Goal: Task Accomplishment & Management: Use online tool/utility

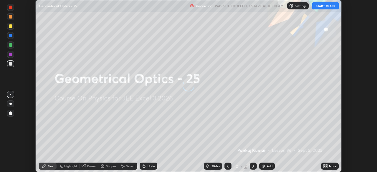
scroll to position [172, 377]
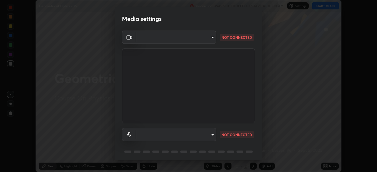
type input "ab575cb34c87f85e5516d662d1ce61e9bdcdf9427f029c366d32db6494063bf2"
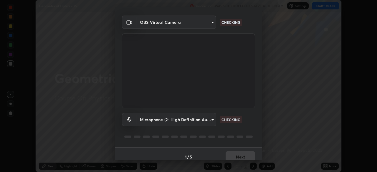
scroll to position [21, 0]
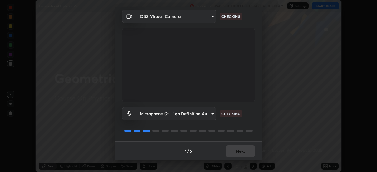
click at [210, 114] on body "Erase all Geometrical Optics - 25 Recording WAS SCHEDULED TO START AT 10:00 AM …" at bounding box center [188, 86] width 377 height 172
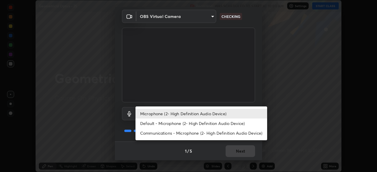
click at [189, 127] on li "Default - Microphone (2- High Definition Audio Device)" at bounding box center [202, 124] width 132 height 10
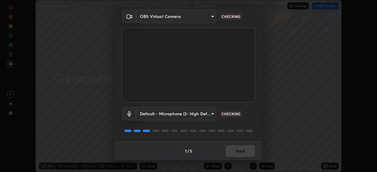
click at [199, 114] on body "Erase all Geometrical Optics - 25 Recording WAS SCHEDULED TO START AT 10:00 AM …" at bounding box center [188, 86] width 377 height 172
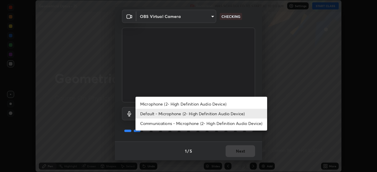
click at [194, 105] on li "Microphone (2- High Definition Audio Device)" at bounding box center [202, 104] width 132 height 10
type input "ed763d68ec3e2e3c9c4a715b2cda8bbe32e246cc1b8ba6137e6a4bc4c77b2f2c"
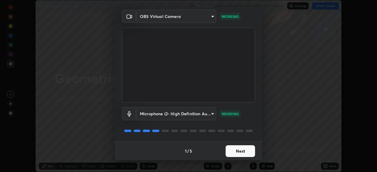
click at [232, 152] on button "Next" at bounding box center [240, 152] width 29 height 12
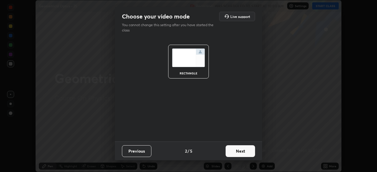
click at [233, 151] on button "Next" at bounding box center [240, 152] width 29 height 12
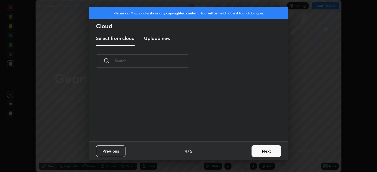
click at [234, 153] on div "Previous 4 / 5 Next" at bounding box center [188, 151] width 199 height 19
click at [235, 154] on div "Previous 4 / 5 Next" at bounding box center [188, 151] width 199 height 19
click at [255, 151] on button "Next" at bounding box center [266, 152] width 29 height 12
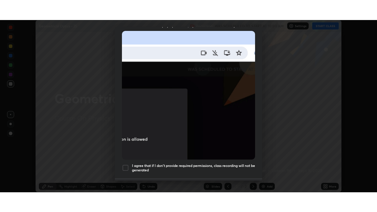
scroll to position [141, 0]
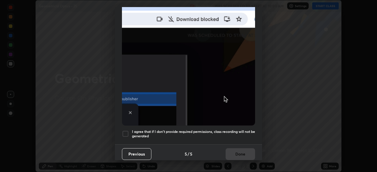
click at [209, 131] on h5 "I agree that if I don't provide required permissions, class recording will not …" at bounding box center [193, 134] width 123 height 9
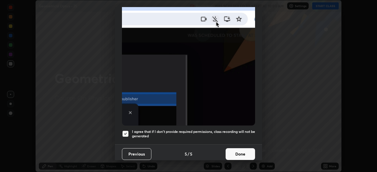
click at [235, 149] on button "Done" at bounding box center [240, 154] width 29 height 12
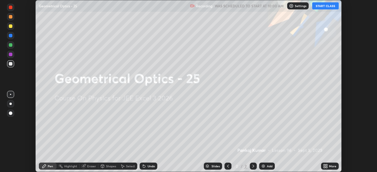
click at [320, 5] on button "START CLASS" at bounding box center [325, 5] width 27 height 7
click at [327, 165] on icon at bounding box center [326, 165] width 1 height 1
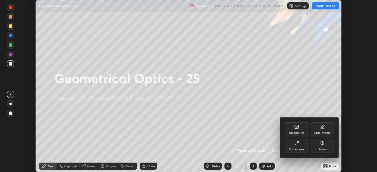
click at [294, 146] on div "Full screen" at bounding box center [297, 146] width 24 height 14
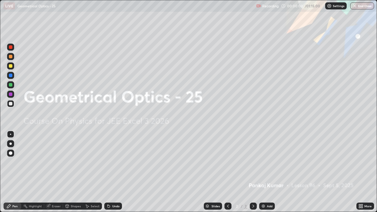
scroll to position [212, 377]
click at [267, 172] on div "Add" at bounding box center [270, 206] width 6 height 3
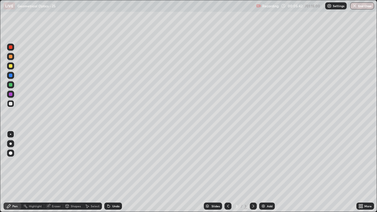
click at [70, 172] on div "Shapes" at bounding box center [73, 206] width 20 height 7
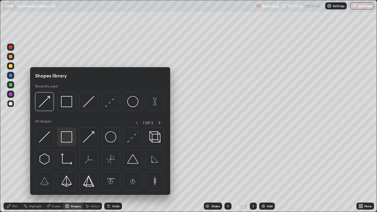
click at [66, 137] on img at bounding box center [66, 136] width 11 height 11
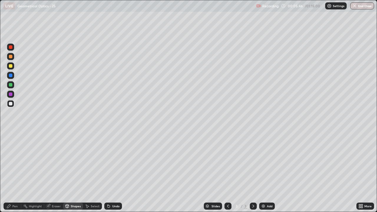
click at [56, 172] on div "Eraser" at bounding box center [53, 206] width 19 height 7
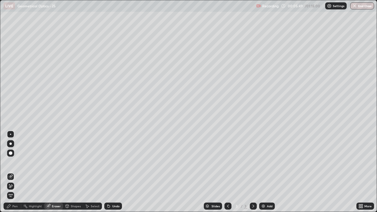
click at [71, 172] on div "Shapes" at bounding box center [73, 206] width 20 height 7
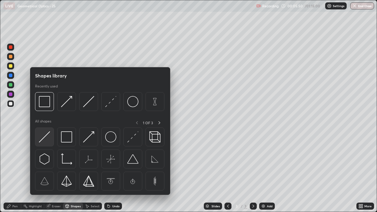
click at [44, 138] on img at bounding box center [44, 136] width 11 height 11
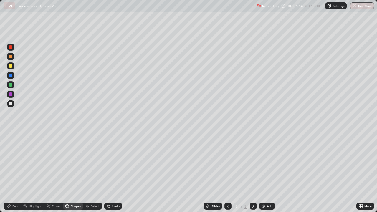
click at [74, 172] on div "Shapes" at bounding box center [73, 206] width 20 height 7
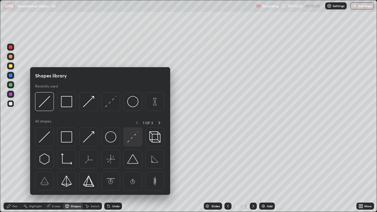
click at [130, 138] on img at bounding box center [132, 136] width 11 height 11
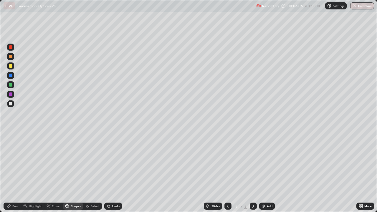
click at [72, 172] on div "Shapes" at bounding box center [76, 206] width 10 height 3
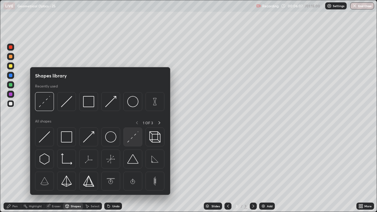
click at [135, 139] on img at bounding box center [132, 136] width 11 height 11
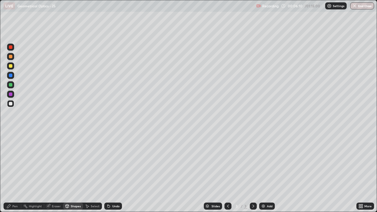
click at [73, 172] on div "Shapes" at bounding box center [76, 206] width 10 height 3
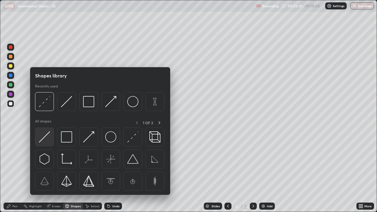
click at [46, 139] on img at bounding box center [44, 136] width 11 height 11
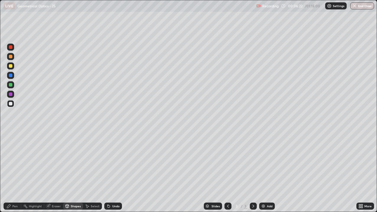
click at [14, 172] on div "Pen" at bounding box center [13, 206] width 18 height 7
click at [54, 172] on div "Eraser" at bounding box center [56, 206] width 9 height 3
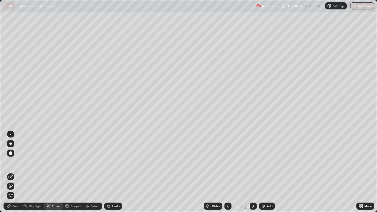
click at [11, 172] on icon at bounding box center [10, 186] width 5 height 5
click at [75, 172] on div "Shapes" at bounding box center [76, 206] width 10 height 3
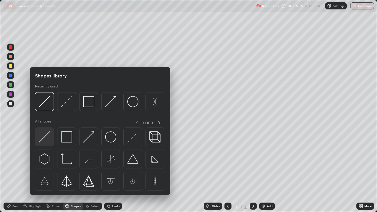
click at [43, 141] on img at bounding box center [44, 136] width 11 height 11
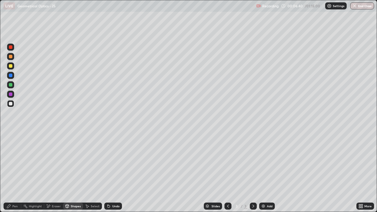
click at [12, 172] on div "Pen" at bounding box center [14, 206] width 5 height 3
click at [11, 172] on icon at bounding box center [8, 206] width 5 height 5
click at [10, 103] on div at bounding box center [11, 104] width 4 height 4
click at [114, 172] on div "Undo" at bounding box center [115, 206] width 7 height 3
click at [11, 172] on div "Pen" at bounding box center [13, 206] width 18 height 7
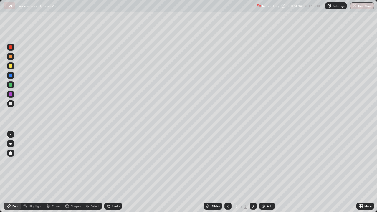
click at [11, 172] on icon at bounding box center [8, 206] width 5 height 5
click at [13, 101] on div at bounding box center [10, 103] width 7 height 7
click at [72, 172] on div "Shapes" at bounding box center [73, 206] width 20 height 7
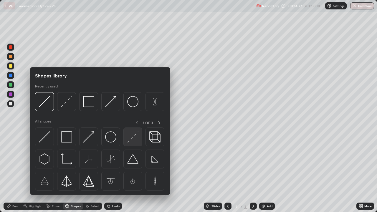
click at [134, 140] on img at bounding box center [132, 136] width 11 height 11
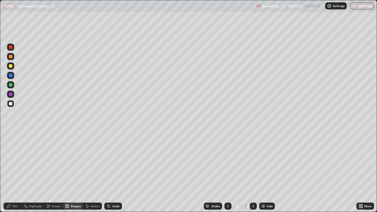
click at [111, 172] on div "Undo" at bounding box center [113, 206] width 18 height 7
click at [7, 172] on icon at bounding box center [8, 206] width 5 height 5
click at [73, 172] on div "Shapes" at bounding box center [76, 206] width 10 height 3
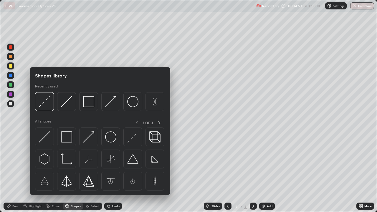
click at [13, 172] on div "Pen" at bounding box center [14, 206] width 5 height 3
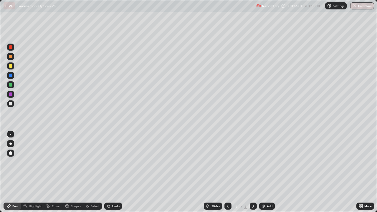
click at [9, 67] on div at bounding box center [11, 66] width 4 height 4
click at [72, 172] on div "Shapes" at bounding box center [73, 206] width 20 height 7
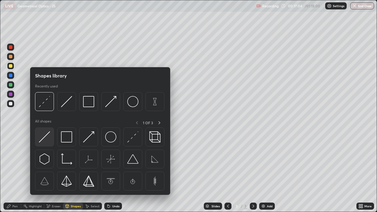
click at [44, 140] on img at bounding box center [44, 136] width 11 height 11
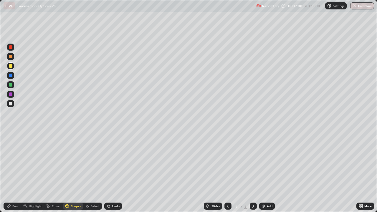
click at [14, 172] on div "Pen" at bounding box center [14, 206] width 5 height 3
click at [72, 172] on div "Shapes" at bounding box center [76, 206] width 10 height 3
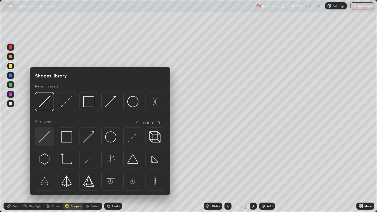
click at [45, 138] on img at bounding box center [44, 136] width 11 height 11
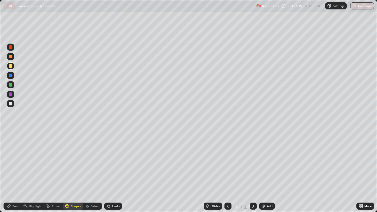
click at [11, 172] on div "Pen" at bounding box center [13, 206] width 18 height 7
click at [266, 172] on div "Add" at bounding box center [267, 206] width 16 height 7
click at [75, 172] on div "Shapes" at bounding box center [76, 206] width 10 height 3
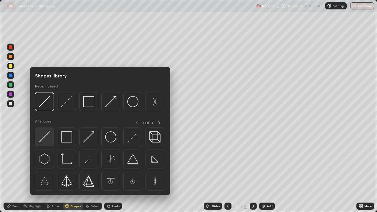
click at [45, 138] on img at bounding box center [44, 136] width 11 height 11
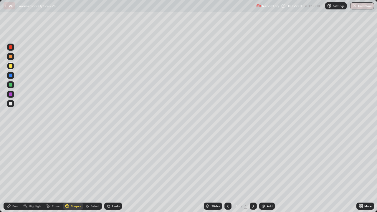
click at [72, 172] on div "Shapes" at bounding box center [73, 206] width 20 height 7
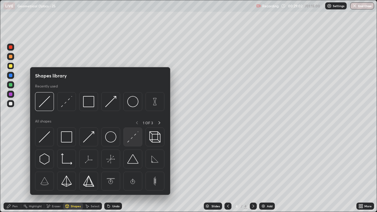
click at [134, 141] on img at bounding box center [132, 136] width 11 height 11
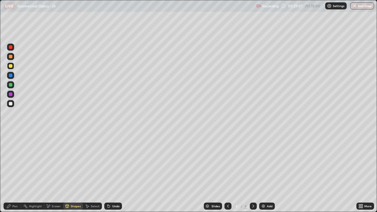
click at [70, 172] on div "Shapes" at bounding box center [73, 206] width 20 height 7
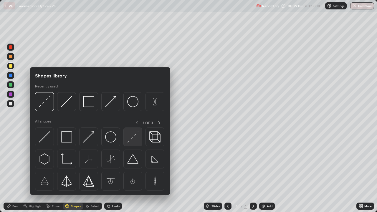
click at [133, 138] on img at bounding box center [132, 136] width 11 height 11
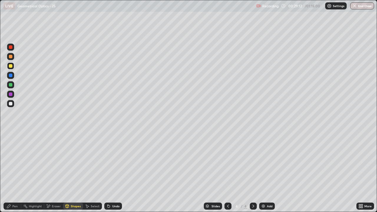
click at [73, 172] on div "Shapes" at bounding box center [76, 206] width 10 height 3
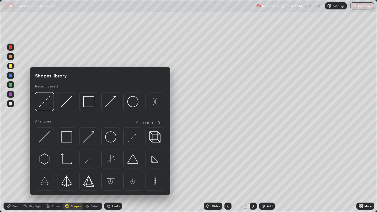
click at [50, 172] on icon at bounding box center [48, 206] width 5 height 5
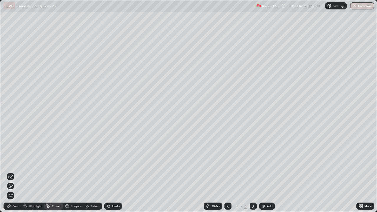
click at [73, 172] on div "Shapes" at bounding box center [76, 206] width 10 height 3
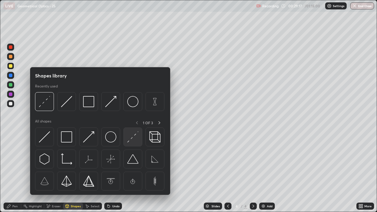
click at [136, 135] on img at bounding box center [132, 136] width 11 height 11
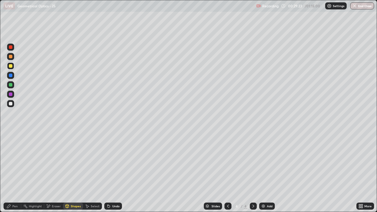
click at [73, 172] on div "Shapes" at bounding box center [76, 206] width 10 height 3
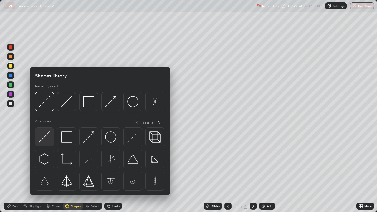
click at [47, 136] on img at bounding box center [44, 136] width 11 height 11
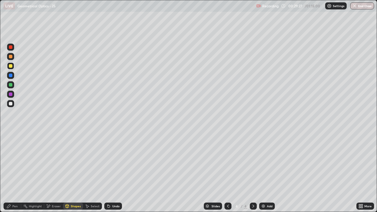
click at [73, 172] on div "Shapes" at bounding box center [73, 206] width 20 height 7
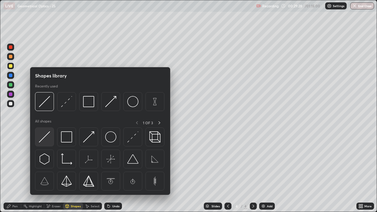
click at [44, 137] on img at bounding box center [44, 136] width 11 height 11
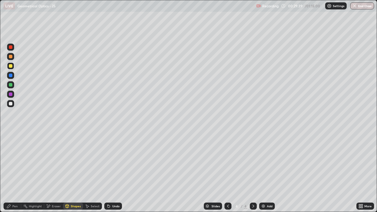
click at [71, 172] on div "Shapes" at bounding box center [76, 206] width 10 height 3
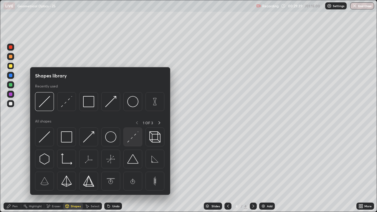
click at [132, 138] on img at bounding box center [132, 136] width 11 height 11
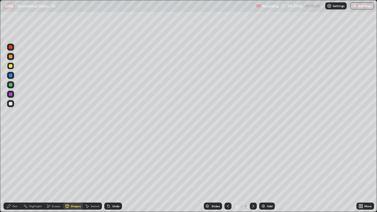
click at [12, 172] on div "Pen" at bounding box center [14, 206] width 5 height 3
click at [73, 172] on div "Shapes" at bounding box center [76, 206] width 10 height 3
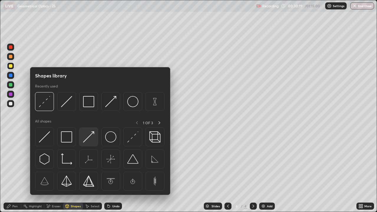
click at [88, 136] on img at bounding box center [88, 136] width 11 height 11
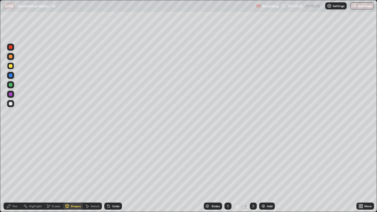
click at [13, 172] on div "Pen" at bounding box center [14, 206] width 5 height 3
click at [73, 172] on div "Shapes" at bounding box center [76, 206] width 10 height 3
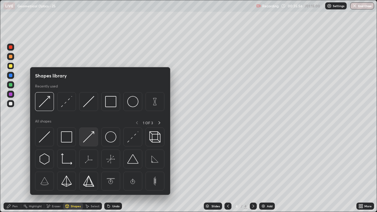
click at [89, 139] on img at bounding box center [88, 136] width 11 height 11
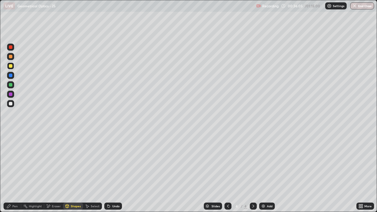
click at [72, 172] on div "Shapes" at bounding box center [76, 206] width 10 height 3
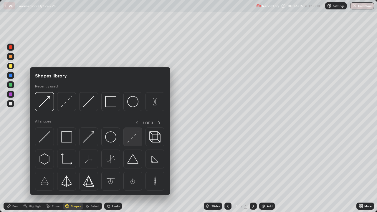
click at [132, 140] on img at bounding box center [132, 136] width 11 height 11
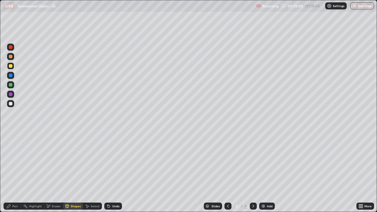
click at [11, 172] on div "Pen" at bounding box center [13, 206] width 18 height 7
click at [13, 104] on div at bounding box center [10, 103] width 7 height 7
click at [53, 172] on div "Eraser" at bounding box center [56, 206] width 9 height 3
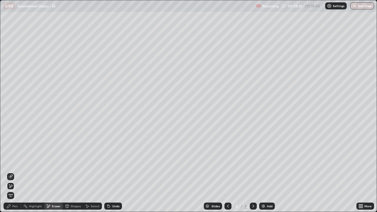
click at [13, 172] on div "Pen" at bounding box center [14, 206] width 5 height 3
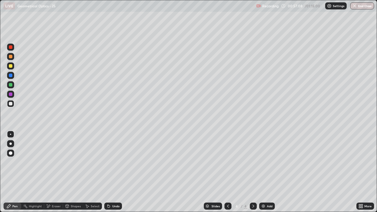
click at [269, 172] on div "Add" at bounding box center [270, 206] width 6 height 3
click at [72, 172] on div "Shapes" at bounding box center [73, 206] width 20 height 7
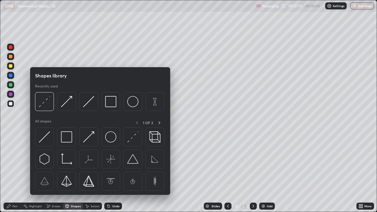
click at [12, 172] on div "Pen" at bounding box center [13, 206] width 18 height 7
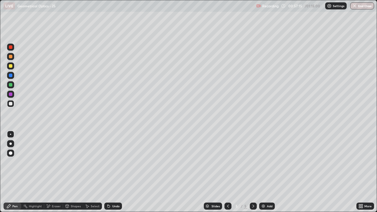
click at [74, 172] on div "Shapes" at bounding box center [73, 206] width 20 height 7
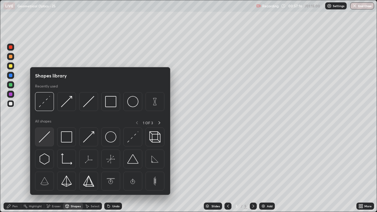
click at [44, 133] on img at bounding box center [44, 136] width 11 height 11
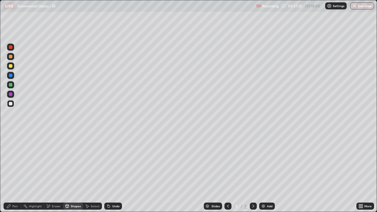
click at [13, 172] on div "Pen" at bounding box center [13, 206] width 18 height 7
click at [71, 172] on div "Shapes" at bounding box center [76, 206] width 10 height 3
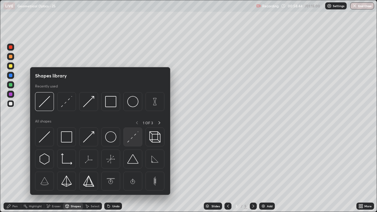
click at [132, 140] on img at bounding box center [132, 136] width 11 height 11
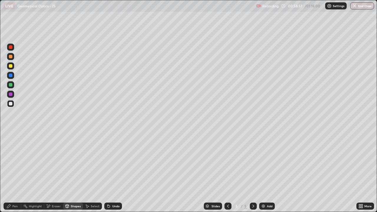
click at [75, 172] on div "Shapes" at bounding box center [73, 206] width 20 height 7
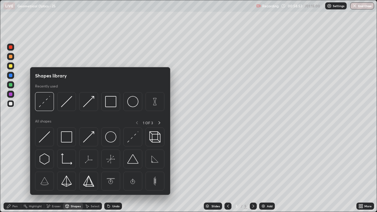
click at [11, 94] on div at bounding box center [11, 94] width 4 height 4
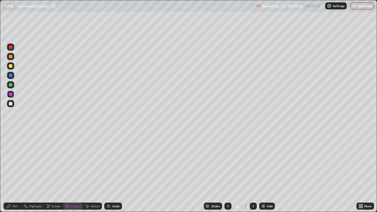
click at [14, 172] on div "Pen" at bounding box center [14, 206] width 5 height 3
click at [74, 172] on div "Shapes" at bounding box center [76, 206] width 10 height 3
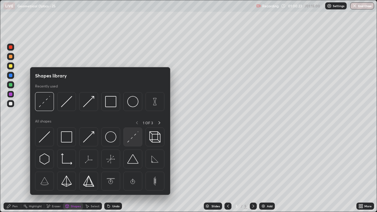
click at [133, 136] on img at bounding box center [132, 136] width 11 height 11
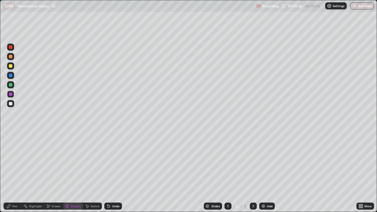
click at [11, 65] on div at bounding box center [11, 66] width 4 height 4
click at [115, 172] on div "Undo" at bounding box center [113, 206] width 18 height 7
click at [74, 172] on div "Shapes" at bounding box center [76, 206] width 10 height 3
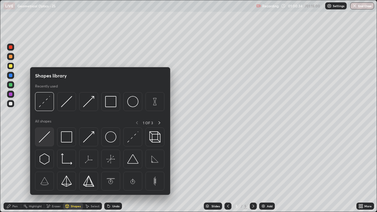
click at [42, 137] on img at bounding box center [44, 136] width 11 height 11
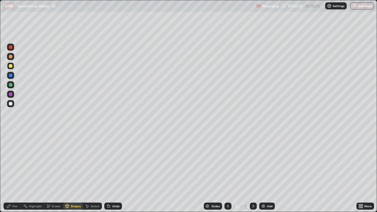
click at [11, 67] on div at bounding box center [11, 66] width 4 height 4
click at [72, 172] on div "Shapes" at bounding box center [73, 206] width 20 height 7
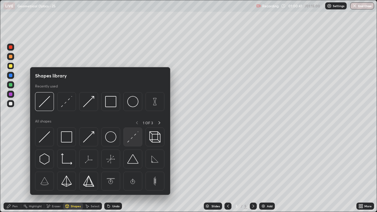
click at [137, 139] on img at bounding box center [132, 136] width 11 height 11
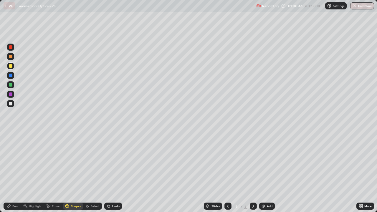
click at [10, 172] on icon at bounding box center [8, 206] width 5 height 5
click at [76, 172] on div "Shapes" at bounding box center [73, 206] width 20 height 7
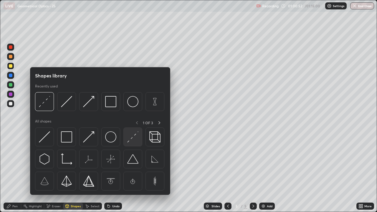
click at [134, 136] on img at bounding box center [132, 136] width 11 height 11
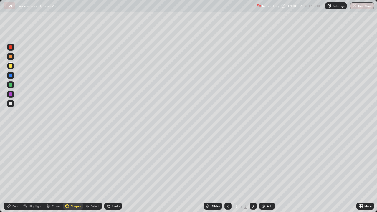
click at [72, 172] on div "Shapes" at bounding box center [76, 206] width 10 height 3
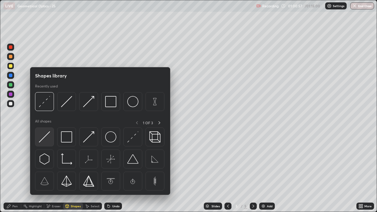
click at [43, 139] on img at bounding box center [44, 136] width 11 height 11
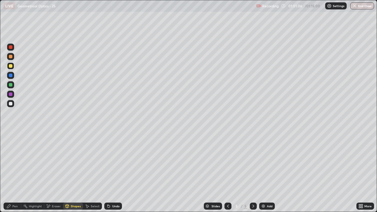
click at [73, 172] on div "Shapes" at bounding box center [76, 206] width 10 height 3
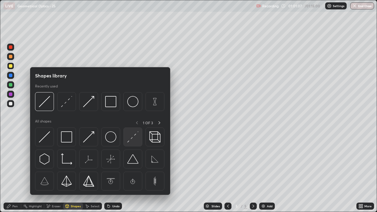
click at [132, 141] on img at bounding box center [132, 136] width 11 height 11
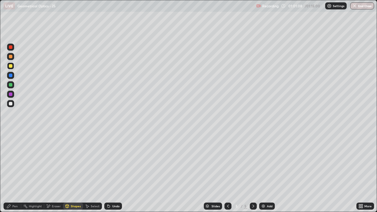
click at [11, 76] on div at bounding box center [11, 76] width 4 height 4
click at [51, 172] on div "Eraser" at bounding box center [53, 206] width 19 height 7
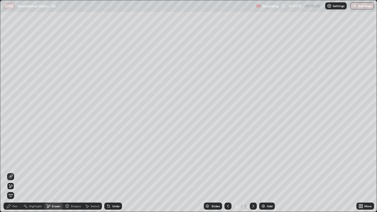
click at [75, 172] on div "Shapes" at bounding box center [76, 206] width 10 height 3
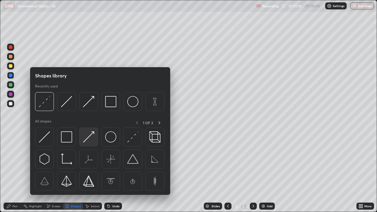
click at [90, 137] on img at bounding box center [88, 136] width 11 height 11
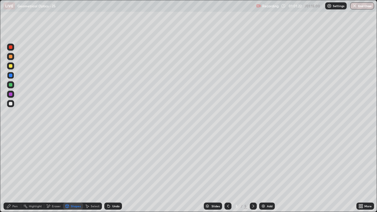
click at [10, 172] on icon at bounding box center [8, 206] width 5 height 5
click at [12, 103] on div at bounding box center [11, 104] width 4 height 4
click at [357, 6] on button "End Class" at bounding box center [362, 5] width 24 height 7
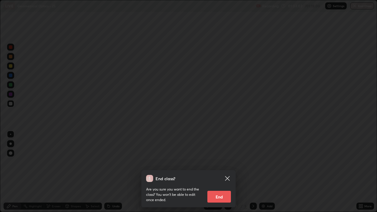
click at [220, 172] on button "End" at bounding box center [219, 197] width 24 height 12
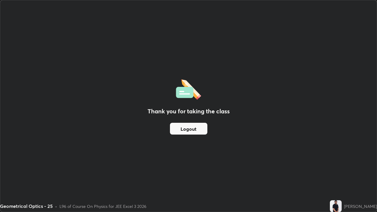
click at [189, 130] on button "Logout" at bounding box center [188, 129] width 37 height 12
